Goal: Complete application form: Complete application form

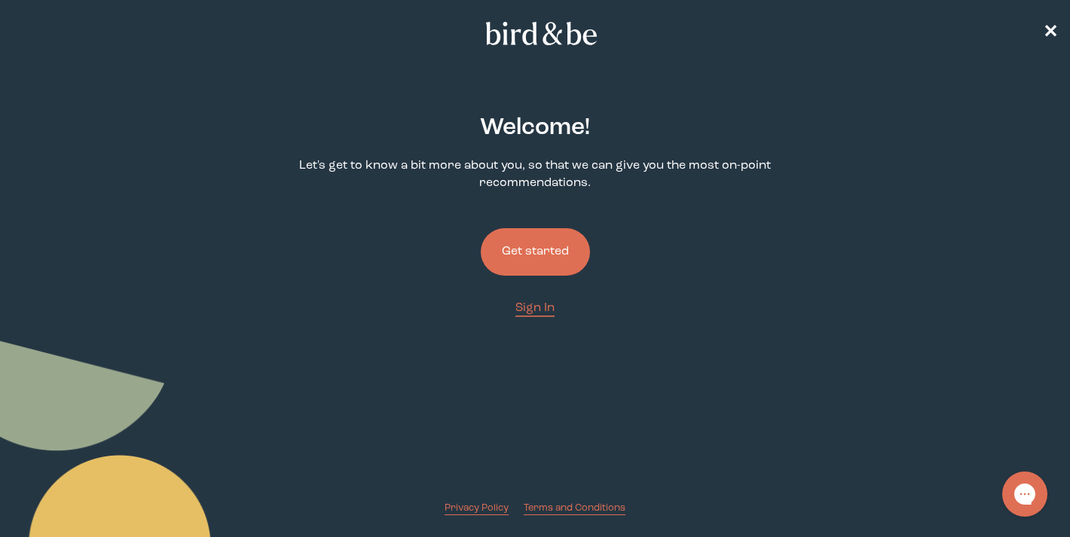
click at [538, 231] on button "Get started" at bounding box center [535, 251] width 109 height 47
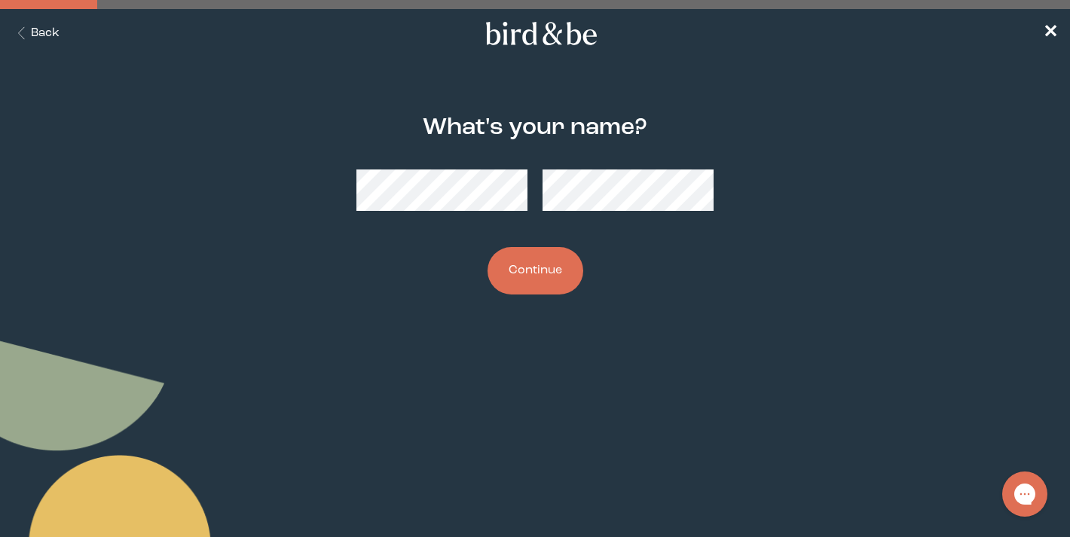
click at [566, 252] on button "Continue" at bounding box center [535, 270] width 96 height 47
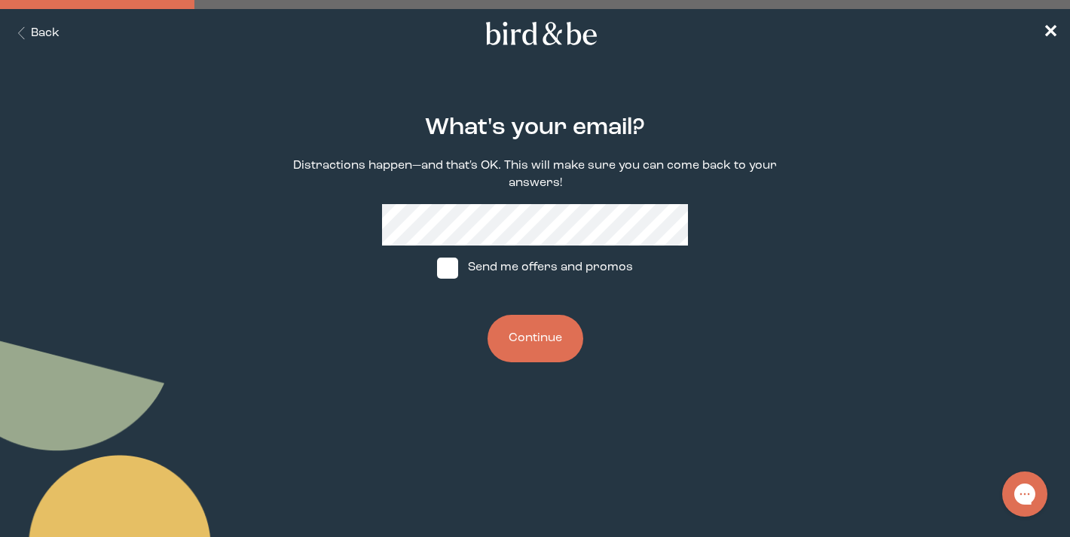
click at [520, 319] on button "Continue" at bounding box center [535, 338] width 96 height 47
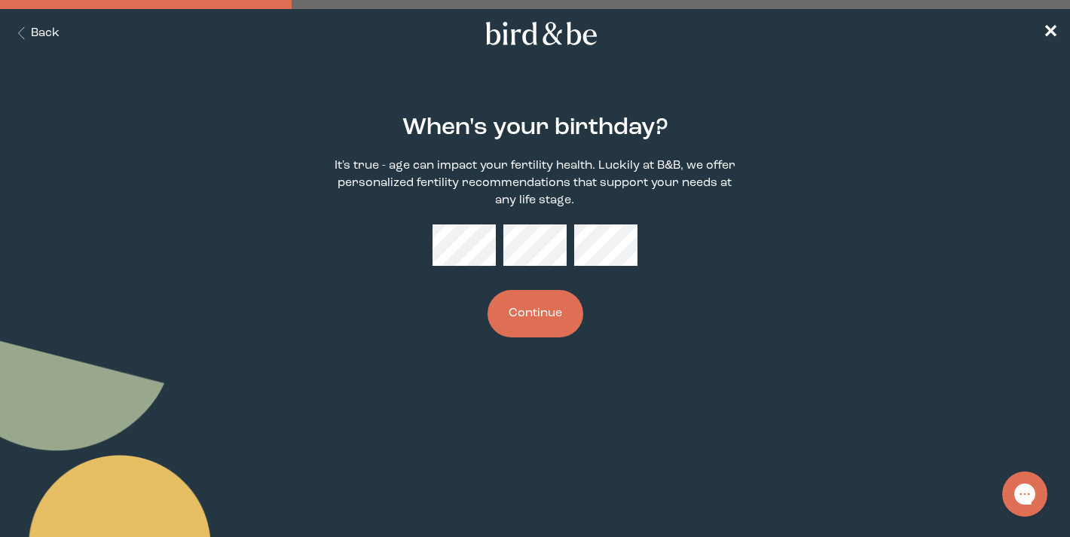
click at [525, 307] on button "Continue" at bounding box center [535, 313] width 96 height 47
click at [540, 361] on div "When's your birthday? It's true - age can impact your fertility health. Luckily…" at bounding box center [534, 225] width 511 height 271
click at [579, 359] on div "When's your birthday? It's true - age can impact your fertility health. Luckily…" at bounding box center [534, 225] width 511 height 271
click at [553, 307] on button "Continue" at bounding box center [535, 313] width 96 height 47
click at [528, 330] on button "Continue" at bounding box center [535, 313] width 96 height 47
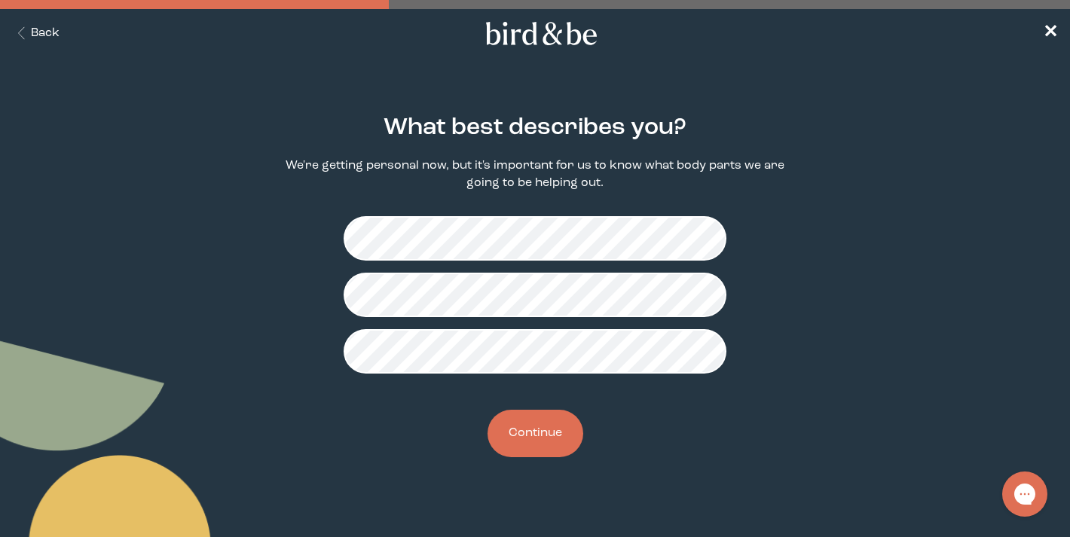
click at [549, 450] on button "Continue" at bounding box center [535, 433] width 96 height 47
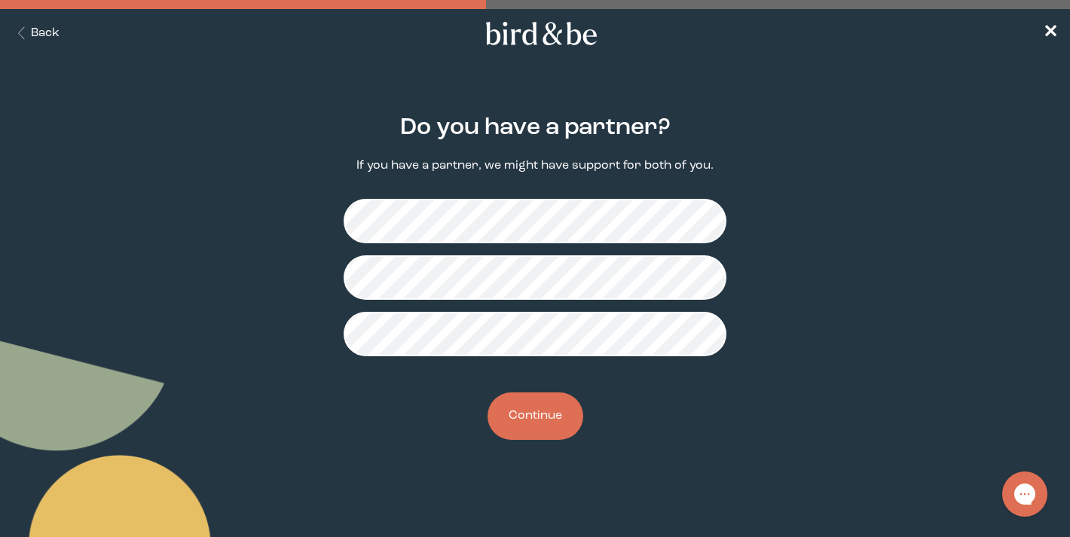
click at [536, 429] on button "Continue" at bounding box center [535, 415] width 96 height 47
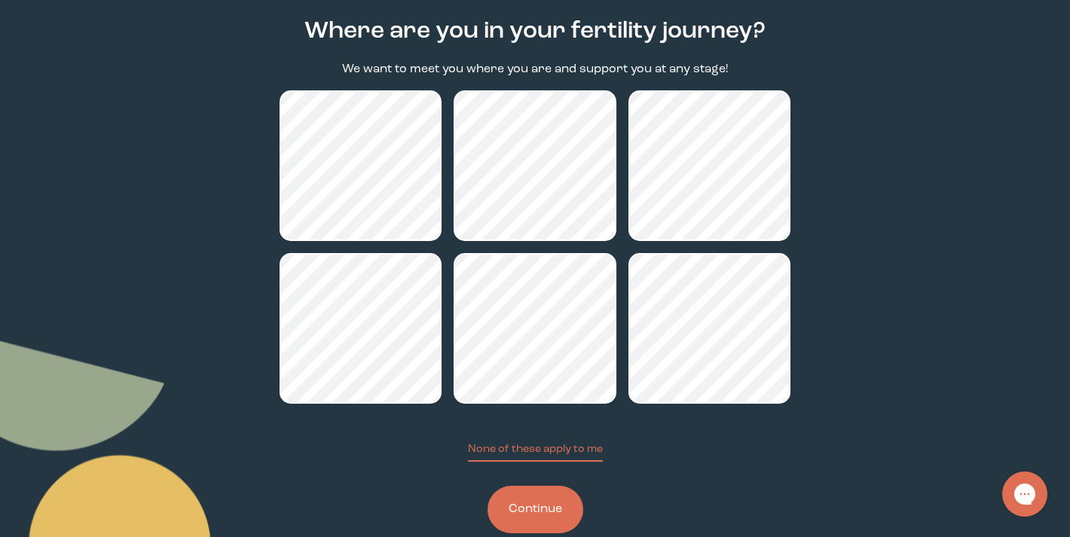
scroll to position [130, 0]
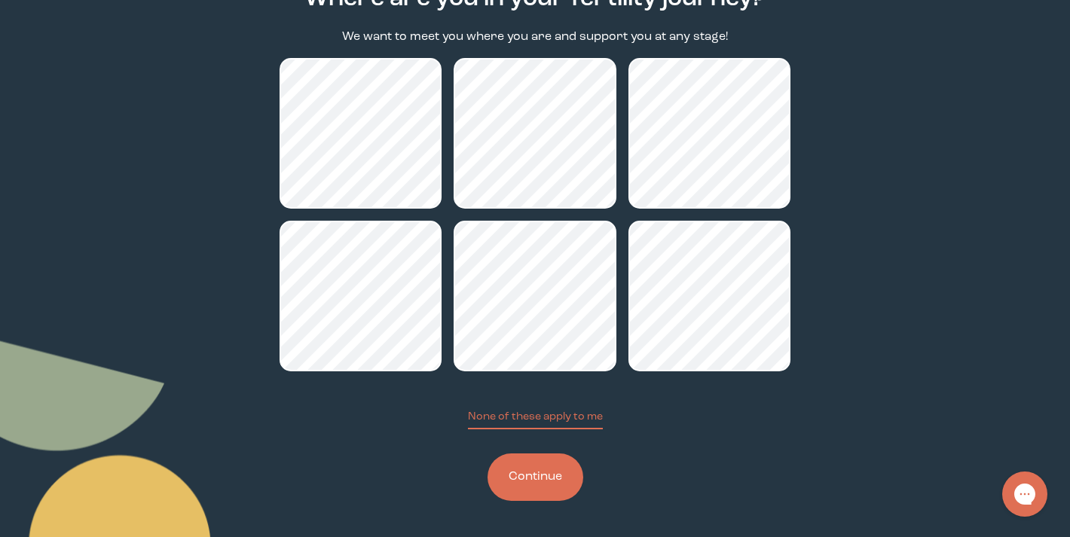
click at [557, 475] on button "Continue" at bounding box center [535, 476] width 96 height 47
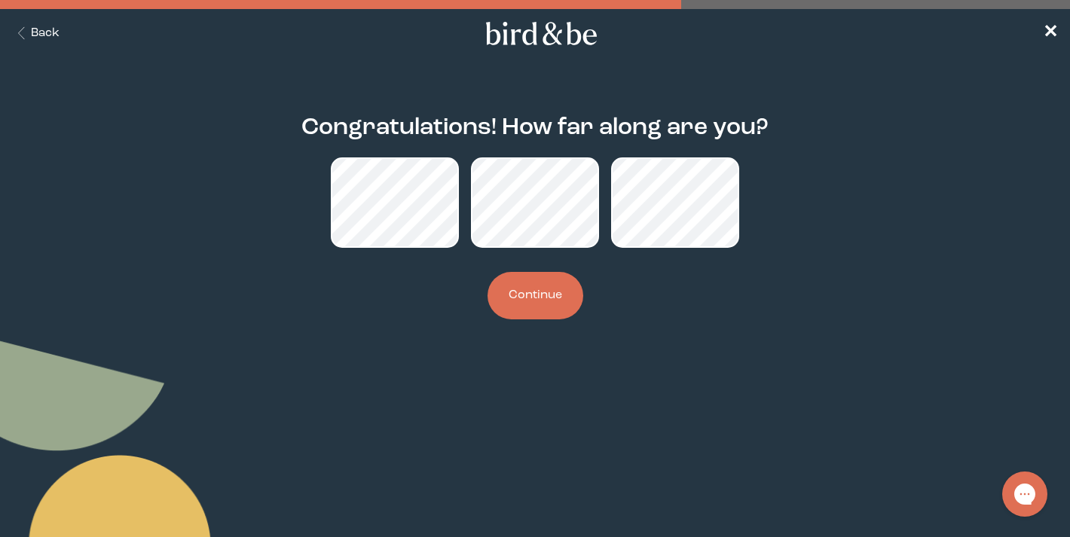
click at [527, 304] on button "Continue" at bounding box center [535, 295] width 96 height 47
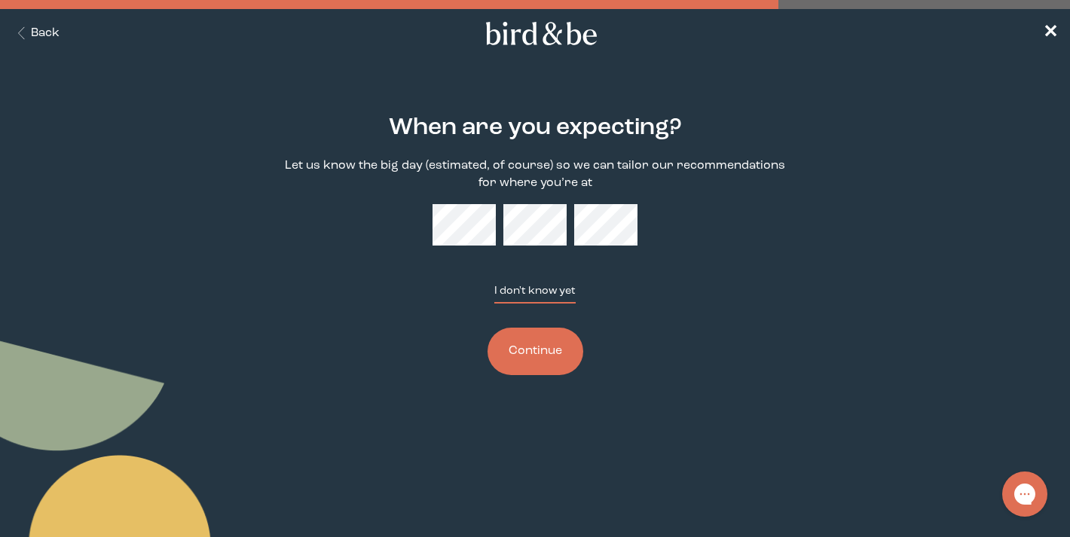
click at [542, 288] on button "I don't know yet" at bounding box center [534, 293] width 81 height 20
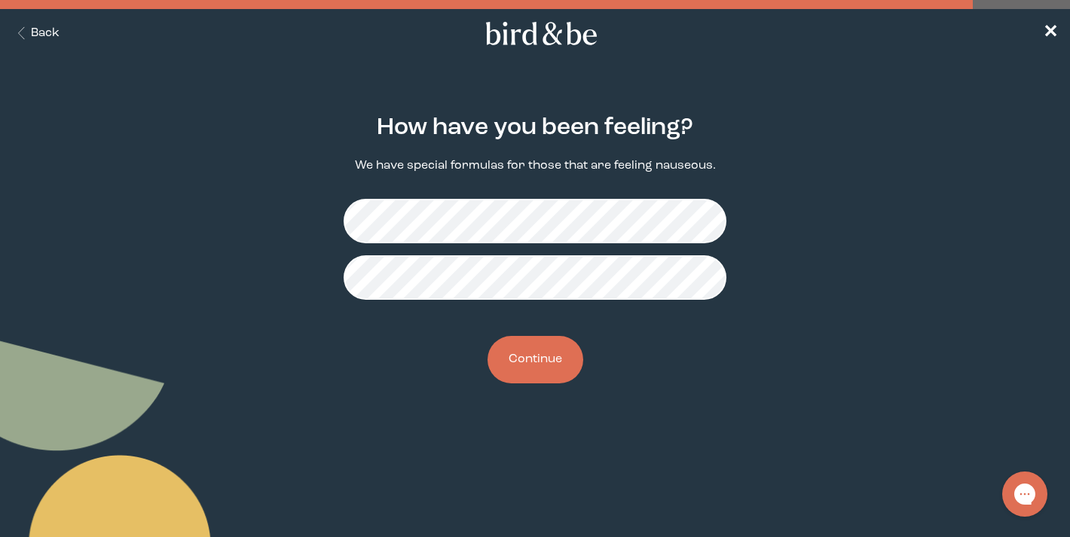
click at [529, 364] on button "Continue" at bounding box center [535, 359] width 96 height 47
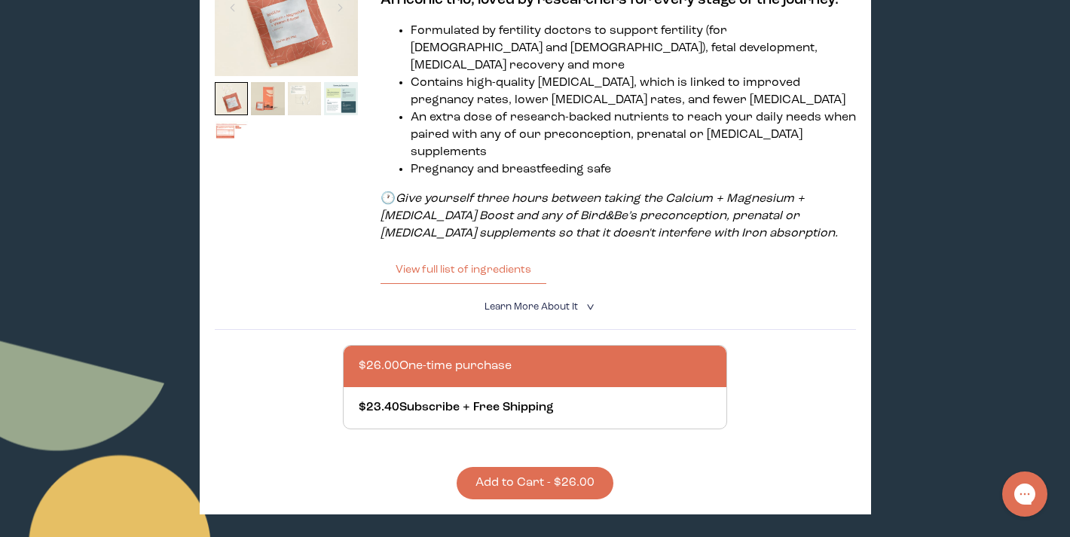
scroll to position [106, 0]
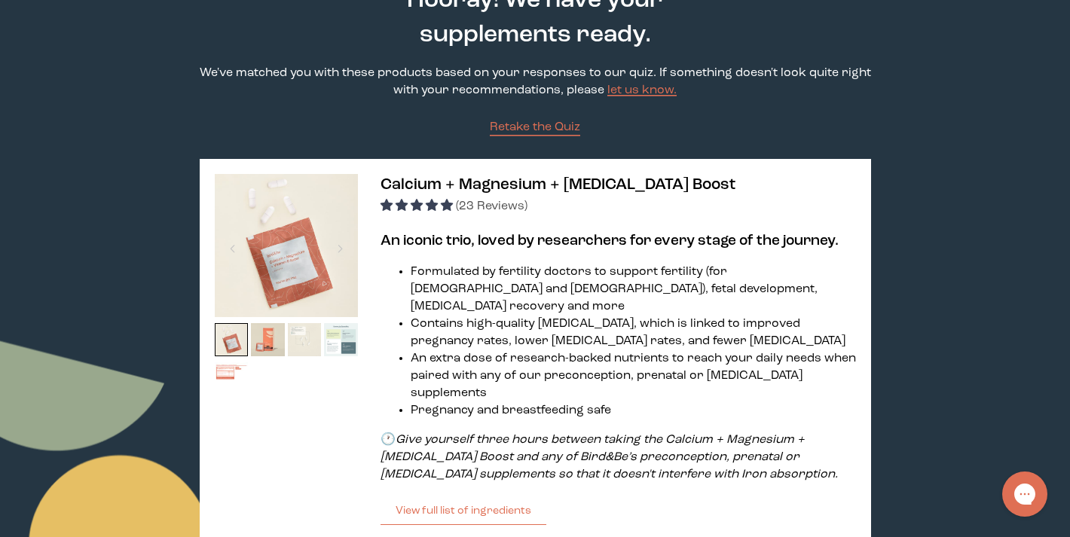
click at [333, 329] on img at bounding box center [341, 340] width 34 height 34
click at [256, 344] on img at bounding box center [268, 340] width 34 height 34
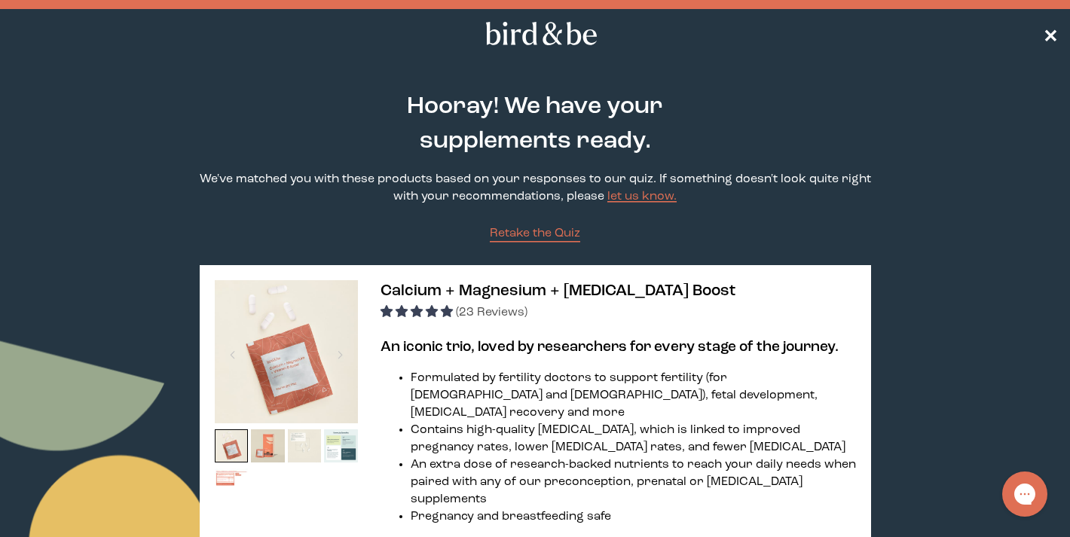
click at [1048, 34] on span "✕" at bounding box center [1049, 34] width 15 height 18
